Goal: Obtain resource: Download file/media

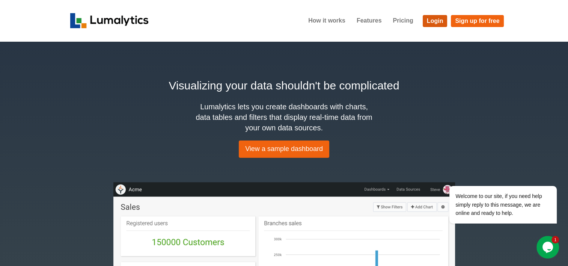
click at [429, 27] on link "Login" at bounding box center [434, 21] width 25 height 12
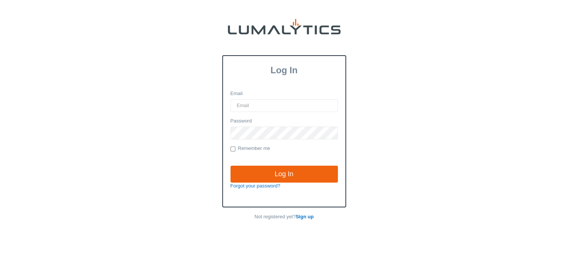
click at [294, 103] on input "Email" at bounding box center [283, 105] width 107 height 13
type input "[EMAIL_ADDRESS][DOMAIN_NAME]"
click at [230, 165] on input "Log In" at bounding box center [283, 173] width 107 height 17
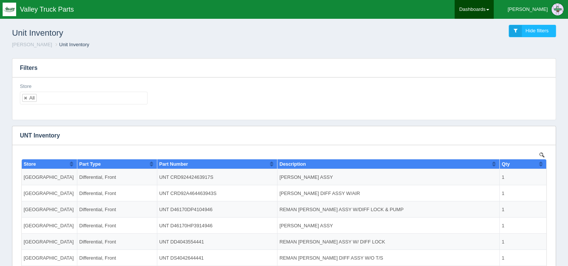
click at [493, 12] on link "Dashboards" at bounding box center [473, 9] width 39 height 19
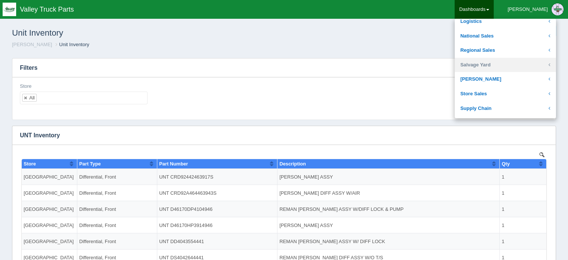
scroll to position [165, 0]
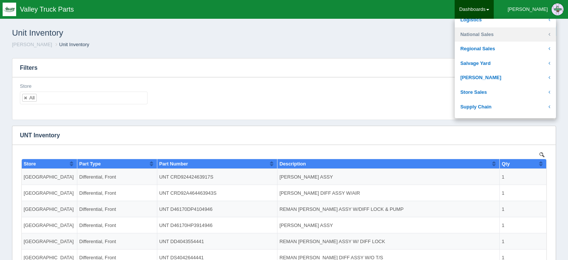
click at [525, 37] on link "National Sales" at bounding box center [504, 34] width 101 height 15
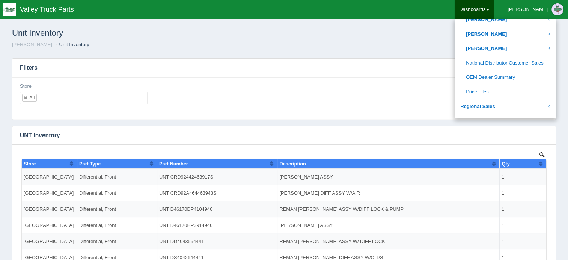
scroll to position [397, 0]
click at [518, 74] on link "OEM Dealer Summary" at bounding box center [504, 77] width 101 height 15
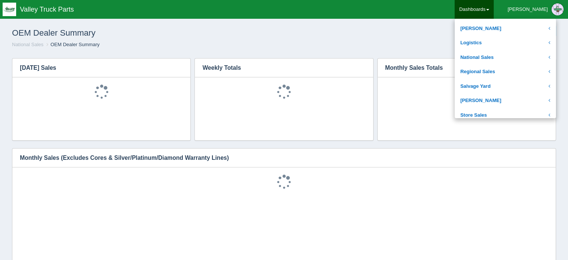
scroll to position [143, 0]
click at [514, 51] on link "National Sales" at bounding box center [504, 57] width 101 height 15
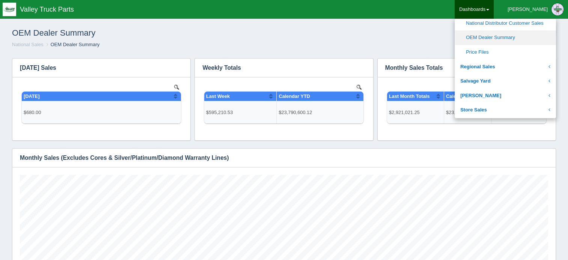
scroll to position [0, 0]
click at [525, 36] on link "OEM Dealer Summary" at bounding box center [504, 37] width 101 height 15
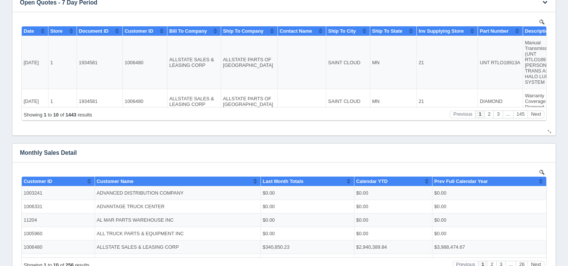
scroll to position [327, 0]
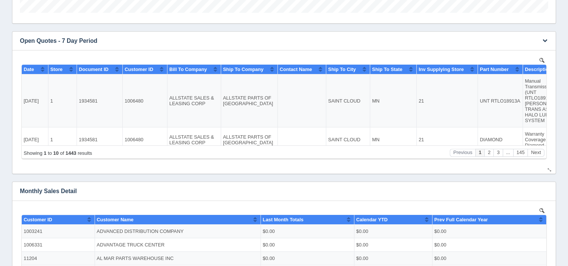
click at [550, 41] on div "Download CSV View all results" at bounding box center [543, 41] width 23 height 18
click at [544, 41] on icon "button" at bounding box center [544, 40] width 5 height 5
click at [516, 59] on link "View all results" at bounding box center [520, 62] width 60 height 11
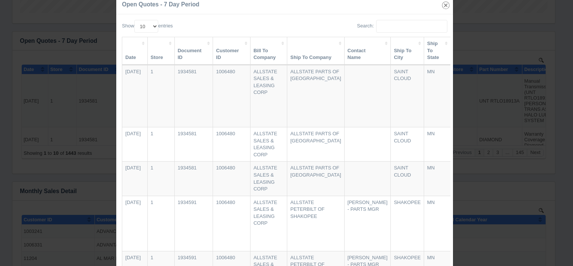
click at [444, 5] on icon "button" at bounding box center [446, 5] width 11 height 11
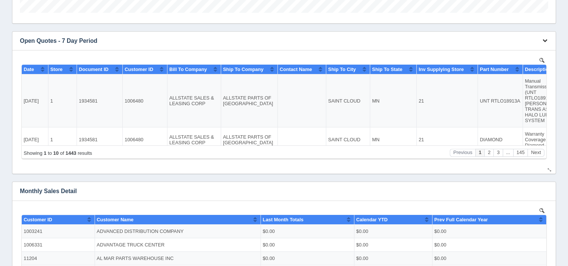
click at [543, 41] on icon "button" at bounding box center [544, 40] width 5 height 5
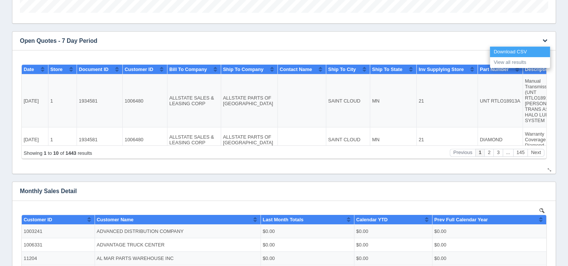
click at [528, 50] on link "Download CSV" at bounding box center [520, 52] width 60 height 11
